Goal: Task Accomplishment & Management: Manage account settings

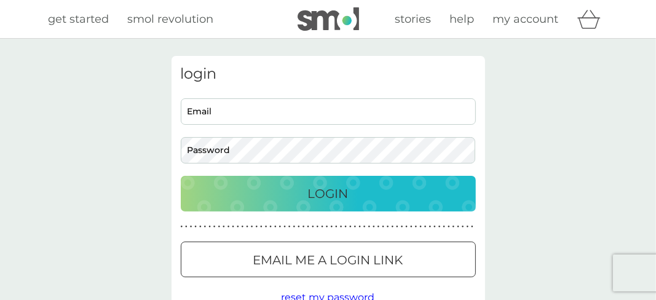
click at [195, 112] on input "Email" at bounding box center [328, 111] width 295 height 26
type input "[PERSON_NAME][EMAIL_ADDRESS][DOMAIN_NAME]"
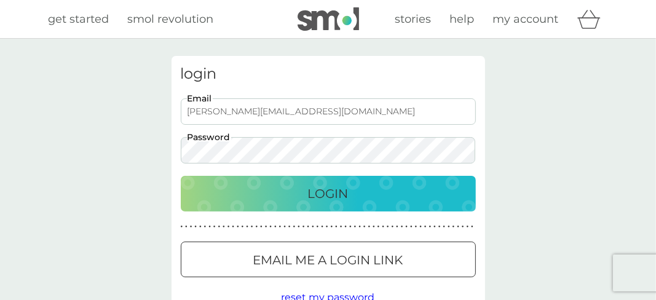
click at [369, 191] on div "Login" at bounding box center [328, 194] width 271 height 20
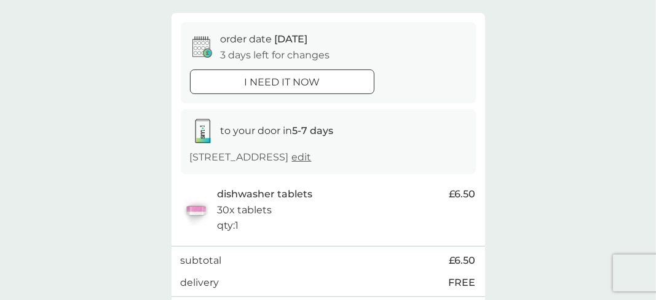
scroll to position [112, 0]
